Goal: Task Accomplishment & Management: Manage account settings

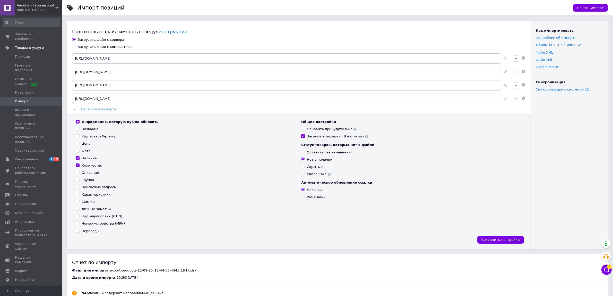
click at [35, 99] on span "Импорт" at bounding box center [31, 101] width 33 height 5
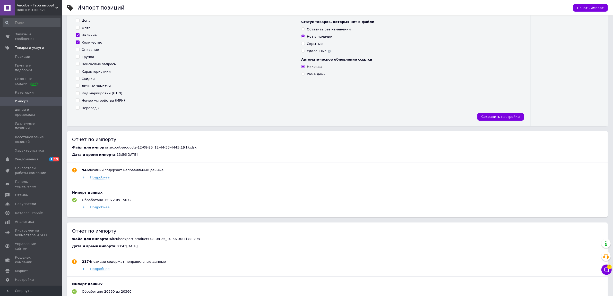
scroll to position [97, 0]
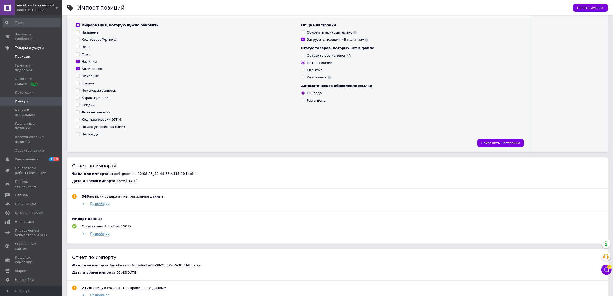
click at [36, 55] on link "Позиции" at bounding box center [31, 56] width 63 height 9
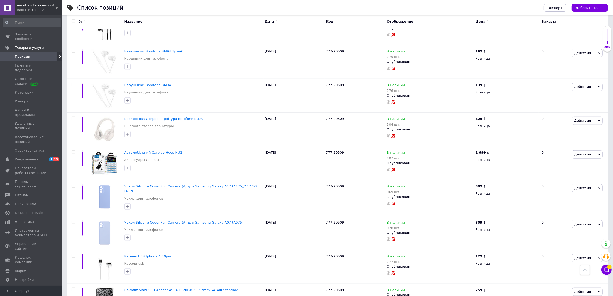
scroll to position [3257, 0]
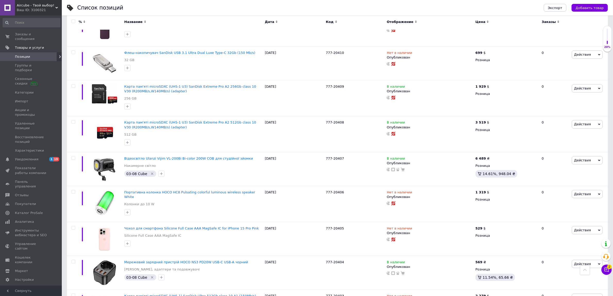
scroll to position [3232, 0]
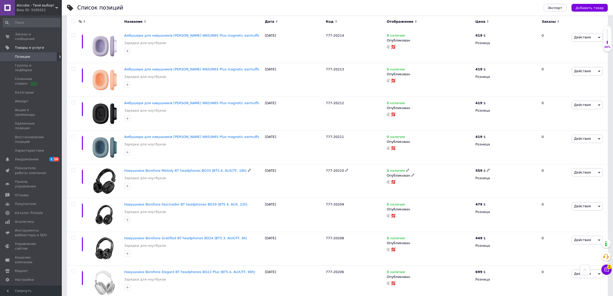
scroll to position [3225, 0]
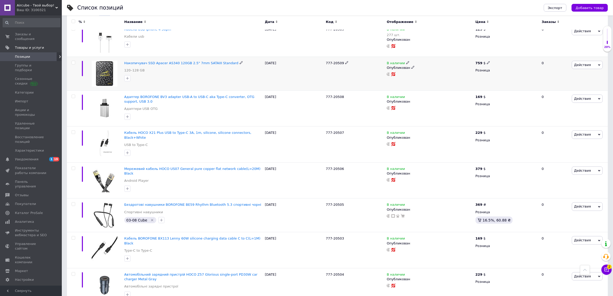
scroll to position [3257, 0]
